Goal: Task Accomplishment & Management: Manage account settings

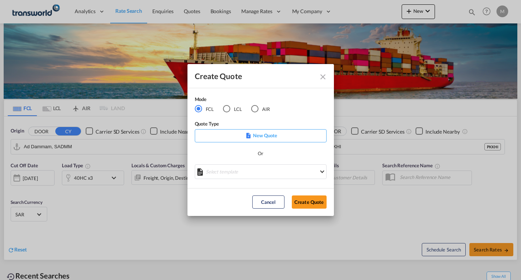
click at [258, 135] on p "New Quote" at bounding box center [260, 135] width 127 height 7
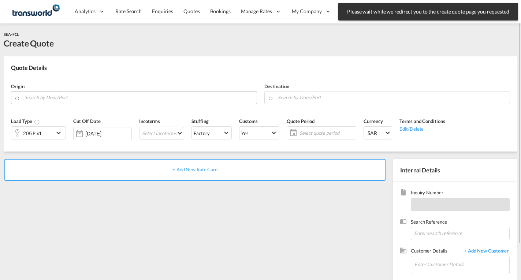
click at [70, 96] on input "Search by Door/Port" at bounding box center [139, 97] width 229 height 13
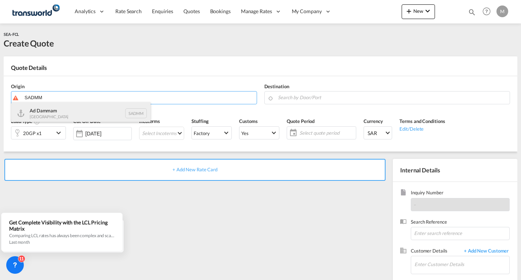
click at [63, 107] on div "Ad Dammam [GEOGRAPHIC_DATA] SADMM" at bounding box center [80, 113] width 139 height 22
type input "Ad Dammam, SADMM"
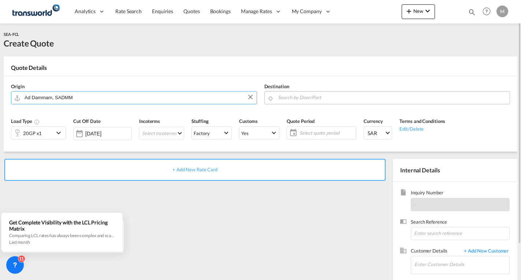
click at [310, 96] on input "Search by Door/Port" at bounding box center [392, 97] width 229 height 13
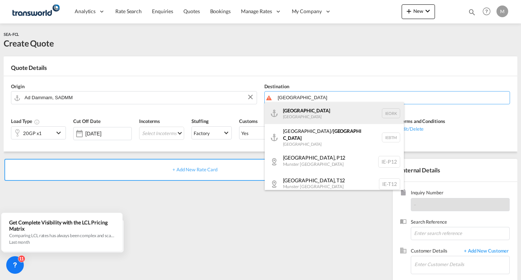
click at [301, 116] on div "Cork [GEOGRAPHIC_DATA] IEORK" at bounding box center [334, 113] width 139 height 22
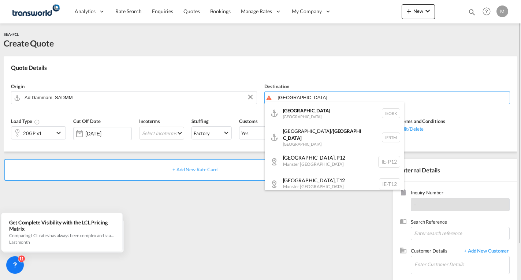
type input "Cork, IEORK"
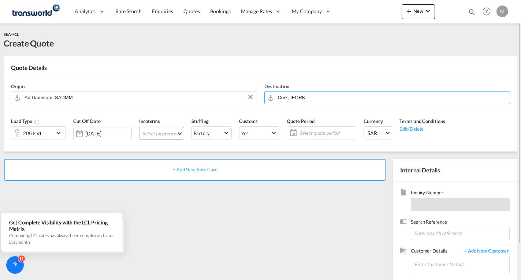
click at [163, 133] on md-select "Select Incoterms EXW - export Ex Works CIF - import Cost,Insurance and Freight …" at bounding box center [161, 133] width 45 height 13
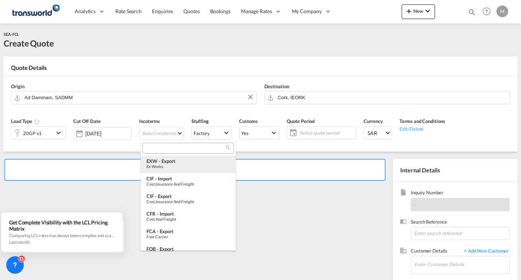
click at [166, 163] on div "EXW - export" at bounding box center [189, 161] width 84 height 6
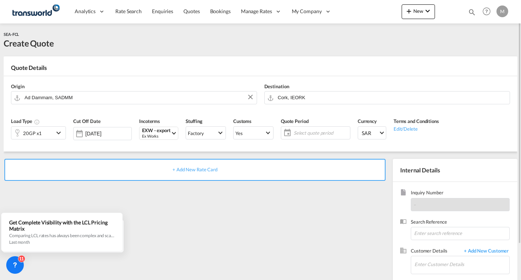
click at [310, 132] on span "Select quote period" at bounding box center [321, 133] width 55 height 7
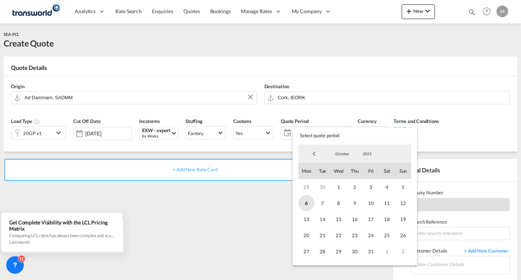
click at [310, 201] on span "6" at bounding box center [307, 203] width 16 height 16
click at [370, 252] on span "31" at bounding box center [371, 252] width 16 height 16
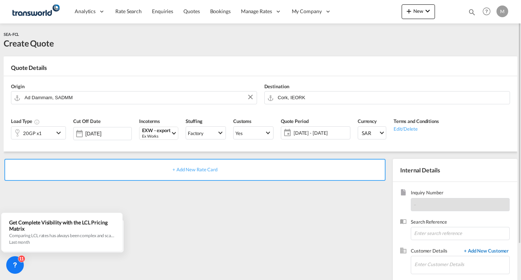
scroll to position [41, 0]
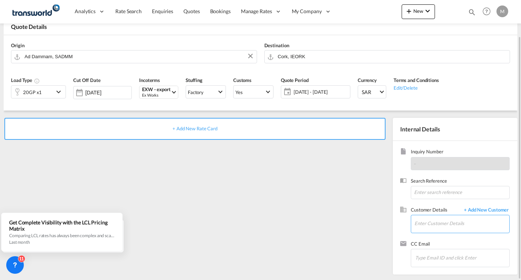
drag, startPoint x: 434, startPoint y: 222, endPoint x: 446, endPoint y: 219, distance: 12.2
click at [434, 222] on input "Enter Customer Details" at bounding box center [462, 223] width 95 height 16
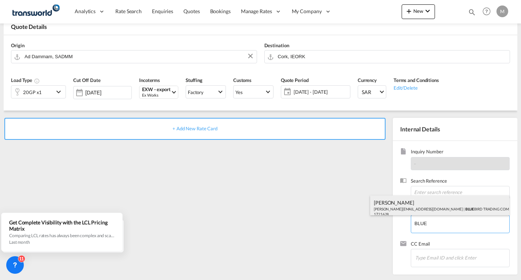
click at [448, 208] on div "[PERSON_NAME] [PERSON_NAME][EMAIL_ADDRESS][DOMAIN_NAME] | BLUE BIRD TRADING COM…" at bounding box center [439, 208] width 139 height 25
type input "BLUE BIRD TRADING COMPANY, [PERSON_NAME], [PERSON_NAME][EMAIL_ADDRESS][DOMAIN_N…"
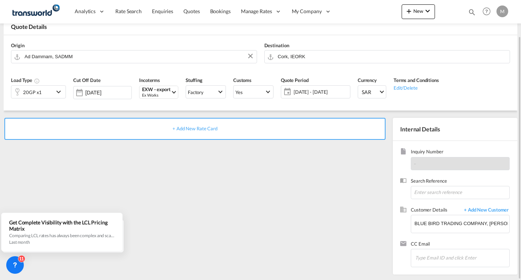
click at [204, 131] on span "+ Add New Rate Card" at bounding box center [195, 129] width 45 height 6
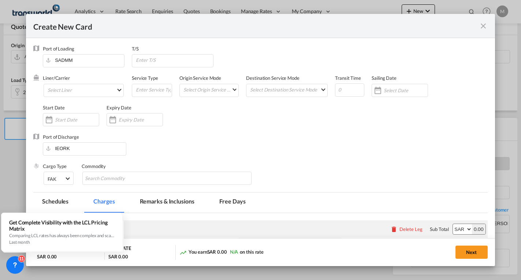
type input "Basic Ocean Freight"
select select "per equipment"
click at [75, 88] on md-select "Select Liner 2HM LOGISTICS D.O.O. / TWKS-KOPER 3P LOGISTICS / TWKS-[GEOGRAPHIC_…" at bounding box center [84, 90] width 80 height 13
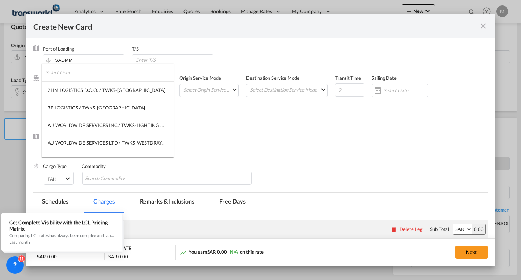
click at [78, 71] on input "search" at bounding box center [110, 73] width 128 height 18
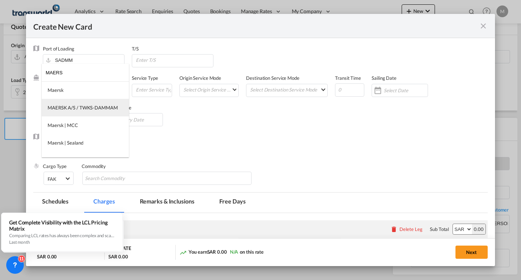
type input "MAERS"
click at [73, 107] on div "MAERSK A/S / TWKS-DAMMAM" at bounding box center [83, 107] width 70 height 7
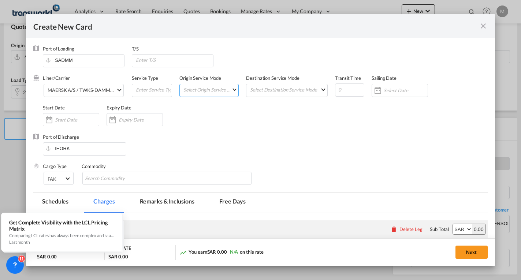
click at [207, 91] on md-select "Select Origin Service Mode SD [GEOGRAPHIC_DATA]" at bounding box center [211, 89] width 56 height 10
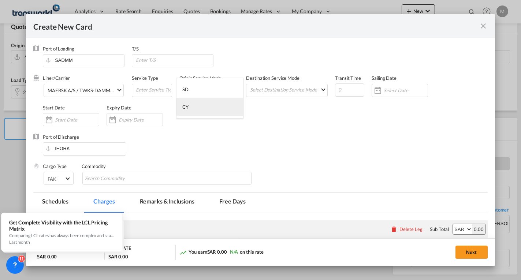
drag, startPoint x: 191, startPoint y: 108, endPoint x: 199, endPoint y: 104, distance: 9.2
click at [191, 108] on md-option "CY" at bounding box center [210, 107] width 67 height 18
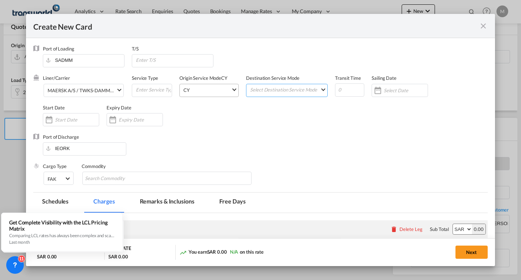
click at [276, 93] on md-select "Select Destination Service Mode SD [GEOGRAPHIC_DATA]" at bounding box center [289, 89] width 78 height 10
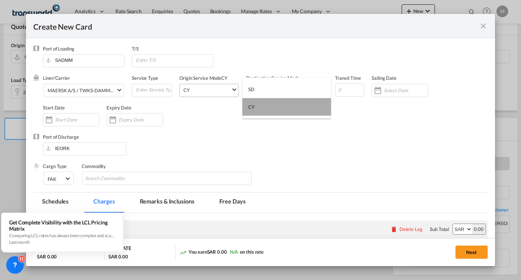
drag, startPoint x: 255, startPoint y: 107, endPoint x: 287, endPoint y: 102, distance: 31.5
click at [256, 106] on md-option "CY" at bounding box center [287, 107] width 89 height 18
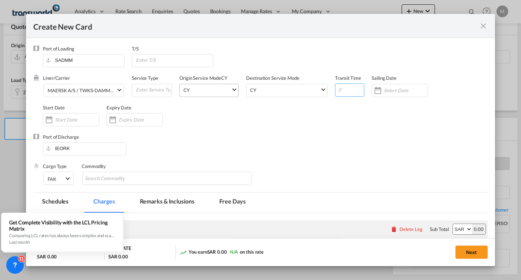
click at [348, 89] on input "Create New CardPort ..." at bounding box center [349, 90] width 29 height 13
type input "35"
click at [393, 88] on input "Create New CardPort ..." at bounding box center [406, 91] width 44 height 6
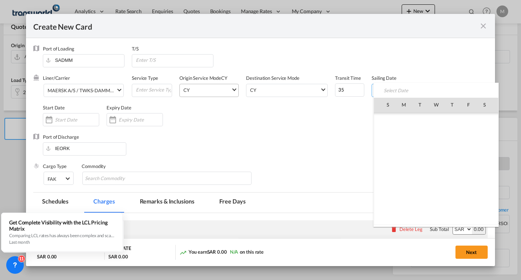
scroll to position [169824, 0]
click at [420, 137] on span "7" at bounding box center [420, 137] width 15 height 15
type input "[DATE]"
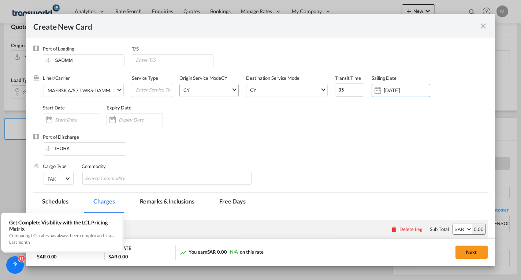
click at [66, 119] on input "Create New CardPort ..." at bounding box center [77, 120] width 44 height 6
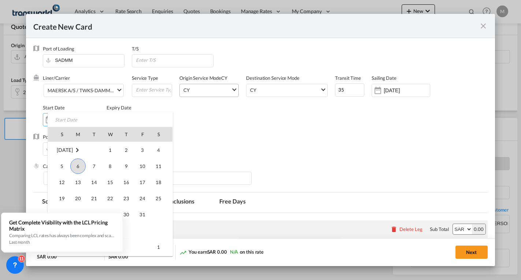
click at [78, 168] on span "6" at bounding box center [77, 166] width 15 height 15
type input "[DATE]"
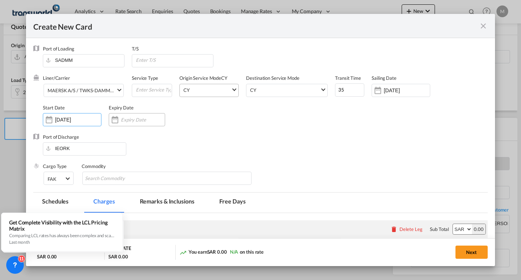
click at [132, 125] on div "Create New CardPort ..." at bounding box center [137, 119] width 56 height 13
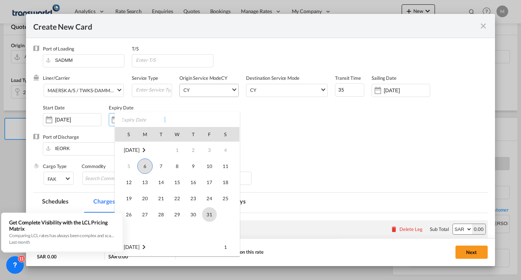
click at [207, 214] on span "31" at bounding box center [209, 214] width 15 height 15
type input "[DATE]"
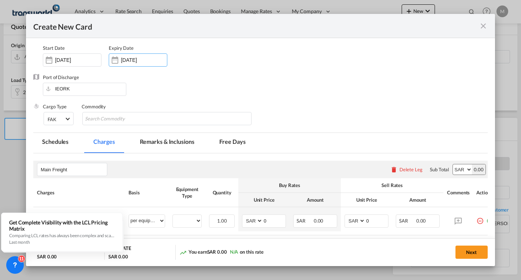
scroll to position [110, 0]
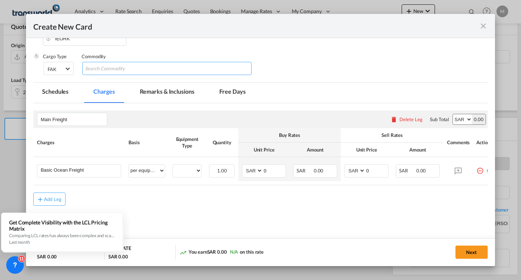
click at [101, 71] on input "Search Commodity" at bounding box center [118, 69] width 67 height 12
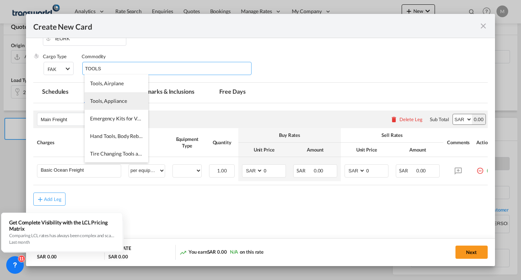
type input "TOOLS"
click at [118, 106] on li "Tools, Appliance" at bounding box center [117, 101] width 64 height 18
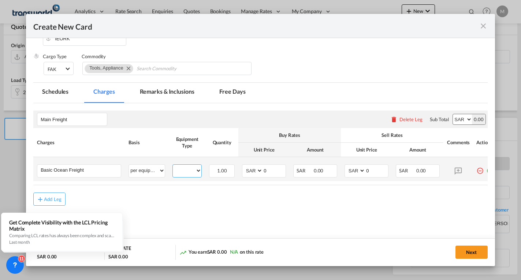
click at [187, 170] on select "20GP" at bounding box center [187, 171] width 29 height 10
select select "20GP"
click at [173, 166] on select "20GP" at bounding box center [187, 171] width 29 height 10
click at [248, 173] on select "AED AFN ALL AMD ANG AOA ARS AUD AWG AZN BAM BBD BDT BGN BHD BIF BMD BND [PERSON…" at bounding box center [253, 171] width 19 height 10
select select "string:USD"
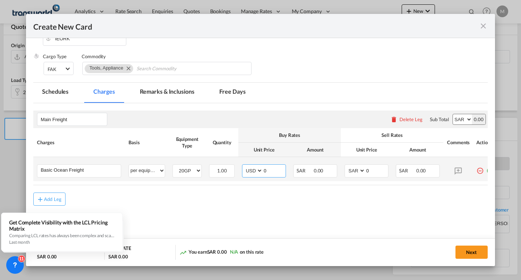
click at [244, 166] on select "AED AFN ALL AMD ANG AOA ARS AUD AWG AZN BAM BBD BDT BGN BHD BIF BMD BND [PERSON…" at bounding box center [253, 171] width 19 height 10
type input "2400"
click at [356, 172] on select "AED AFN ALL AMD ANG AOA ARS AUD AWG AZN BAM BBD BDT BGN BHD BIF BMD BND [PERSON…" at bounding box center [355, 171] width 19 height 10
select select "string:USD"
click at [346, 166] on select "AED AFN ALL AMD ANG AOA ARS AUD AWG AZN BAM BBD BDT BGN BHD BIF BMD BND [PERSON…" at bounding box center [355, 171] width 19 height 10
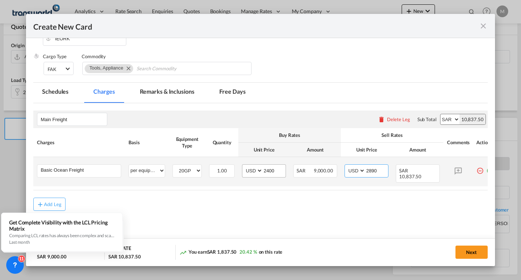
type input "2890"
click at [270, 170] on input "2400" at bounding box center [274, 170] width 23 height 11
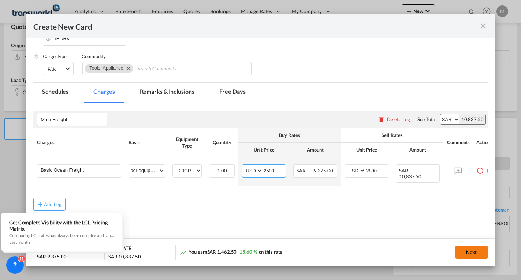
type input "2500"
click at [473, 251] on button "Next" at bounding box center [472, 252] width 32 height 13
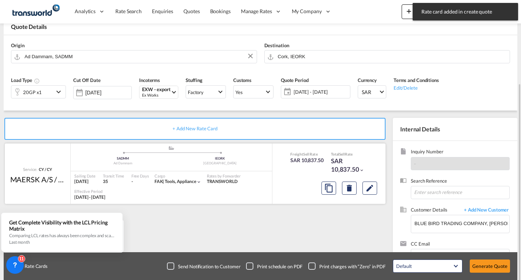
scroll to position [69, 0]
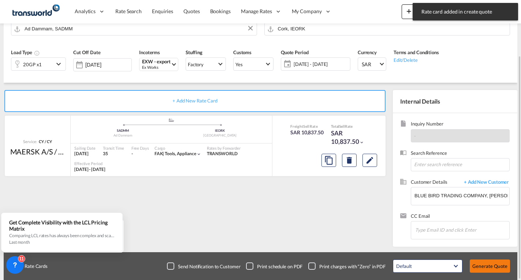
click at [491, 267] on button "Generate Quote" at bounding box center [490, 266] width 40 height 13
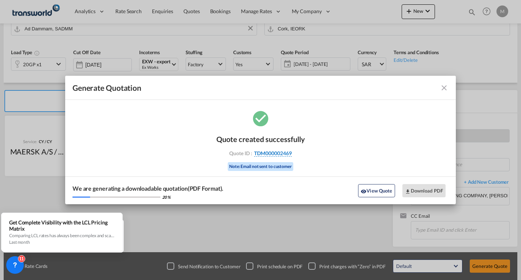
click at [274, 154] on span "TDM000002469" at bounding box center [273, 153] width 38 height 7
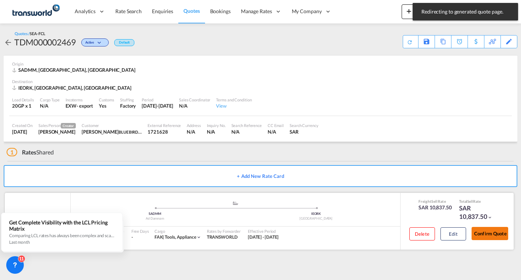
click at [491, 238] on button "Confirm Quote" at bounding box center [490, 233] width 37 height 13
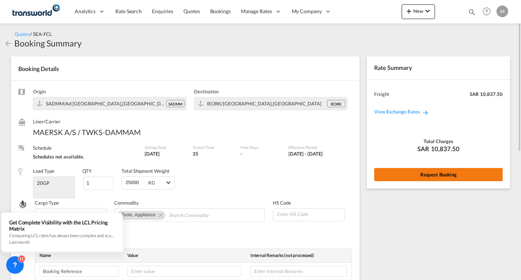
click at [396, 174] on button "Request Booking" at bounding box center [438, 174] width 129 height 13
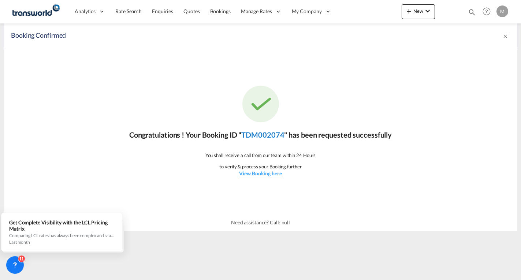
click at [255, 137] on link "TDM002074" at bounding box center [262, 134] width 43 height 9
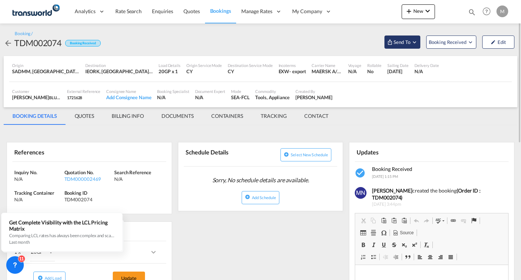
click at [412, 43] on md-icon "Open demo menu" at bounding box center [414, 42] width 7 height 7
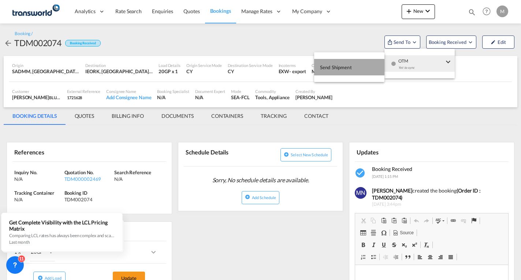
click at [342, 69] on span "Send Shipment" at bounding box center [336, 68] width 32 height 12
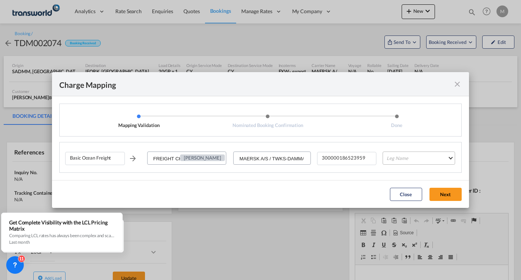
click at [389, 157] on md-select "Leg Name HANDLING ORIGIN VESSEL HANDLING DESTINATION OTHERS TL PICK UP CUSTOMS …" at bounding box center [419, 158] width 72 height 13
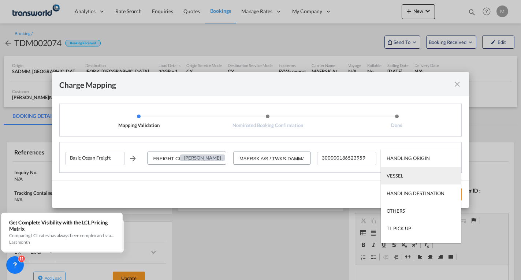
click at [398, 178] on div "VESSEL" at bounding box center [395, 176] width 16 height 7
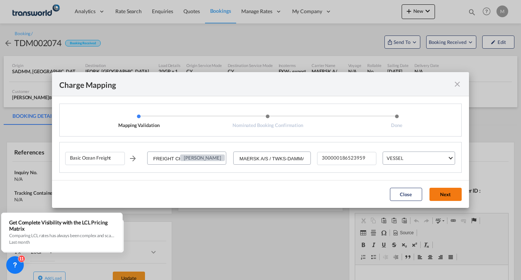
click at [450, 195] on button "Next" at bounding box center [446, 194] width 32 height 13
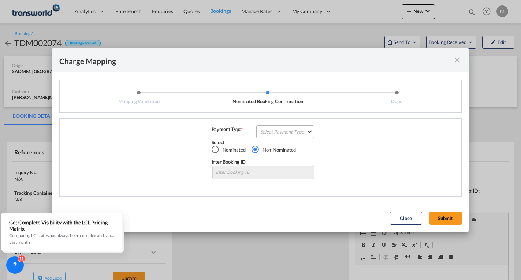
click at [262, 129] on md-select "Select Payment Type COLLECT PREPAID" at bounding box center [285, 131] width 58 height 13
click at [274, 150] on div "PREPAID" at bounding box center [270, 149] width 19 height 7
click at [444, 220] on button "Submit" at bounding box center [446, 218] width 32 height 13
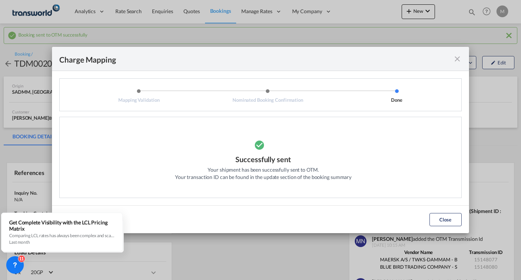
click at [459, 59] on md-icon "icon-close fg-AAA8AD cursor" at bounding box center [457, 59] width 9 height 9
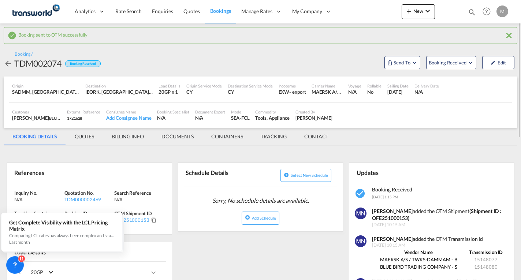
scroll to position [37, 0]
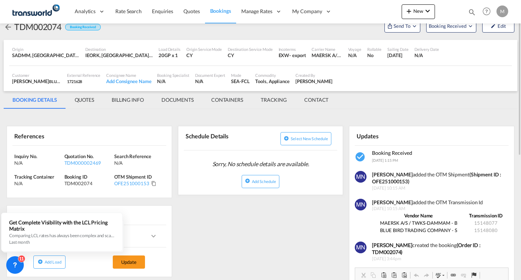
click at [393, 183] on strong "(Shipment ID : OFE251000153)" at bounding box center [436, 178] width 129 height 14
copy strong "OFE251000153"
